Goal: Find specific page/section: Find specific page/section

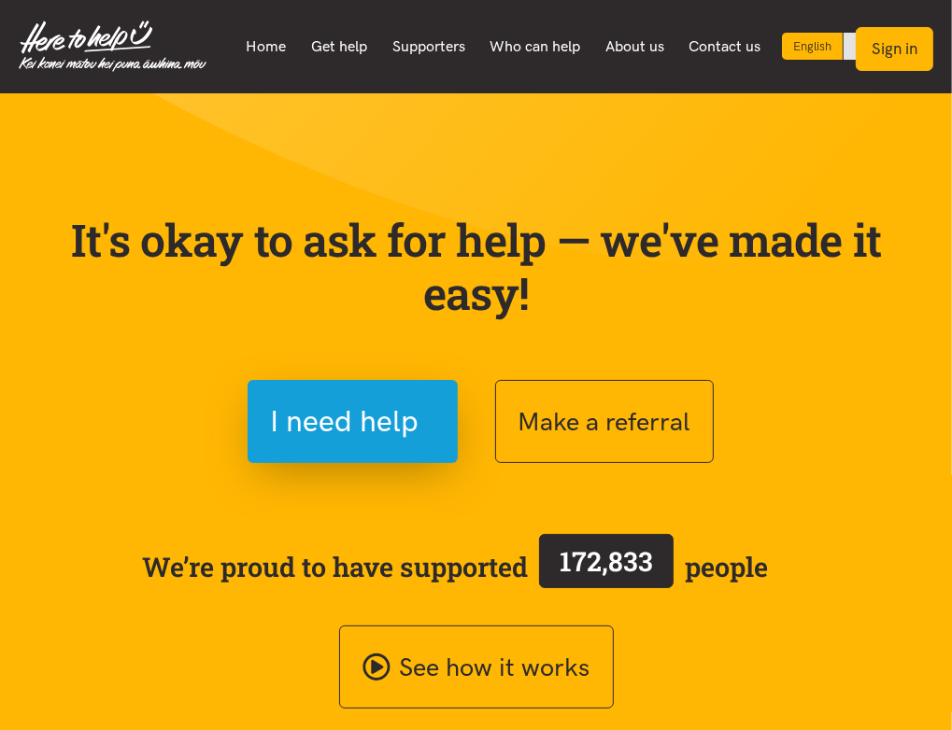
click at [893, 52] on button "Sign in" at bounding box center [894, 49] width 78 height 44
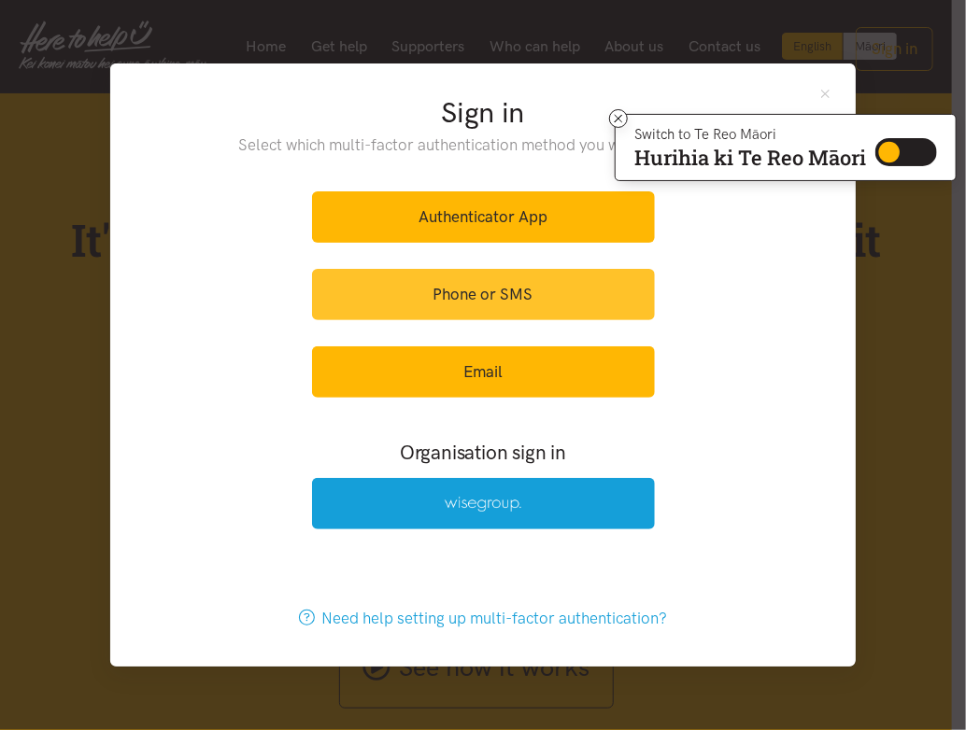
click at [586, 300] on link "Phone or SMS" at bounding box center [483, 294] width 343 height 51
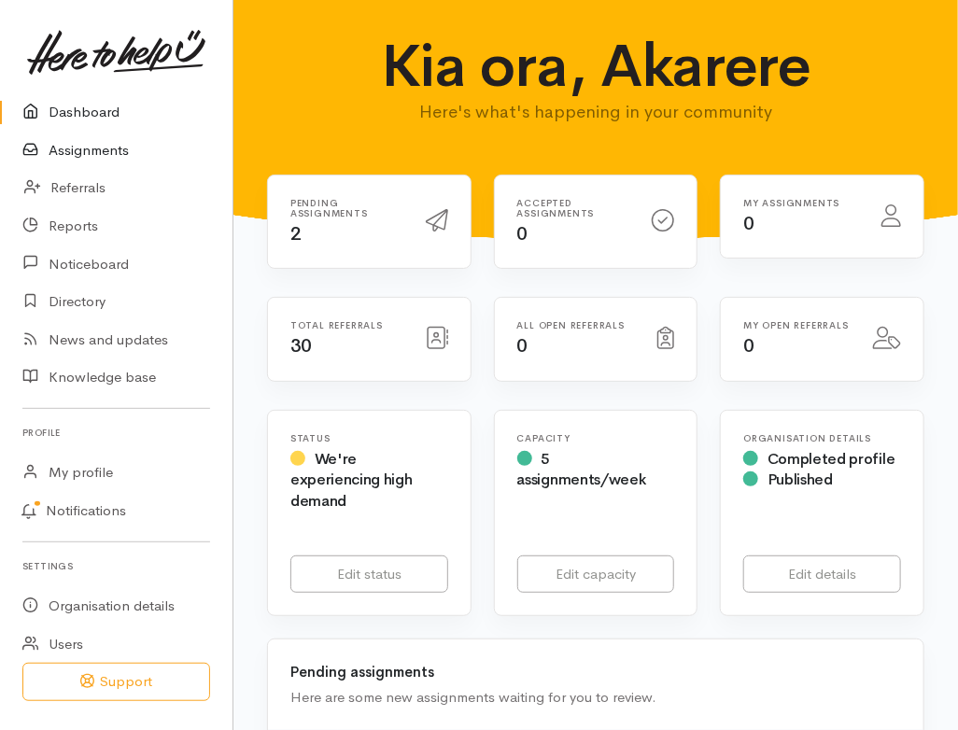
click at [90, 146] on link "Assignments" at bounding box center [116, 151] width 233 height 38
